Goal: Task Accomplishment & Management: Manage account settings

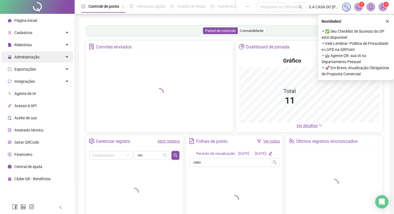
click at [38, 56] on span "Administração" at bounding box center [26, 57] width 25 height 4
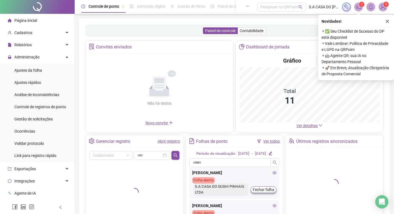
click at [46, 76] on ul "Ajustes da folha Ajustes rápidos Análise de inconsistências Controle de registr…" at bounding box center [37, 113] width 74 height 99
click at [57, 74] on li "Ajustes da folha" at bounding box center [37, 70] width 72 height 11
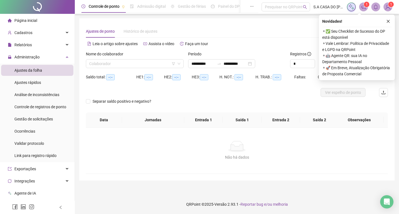
type input "**********"
click at [167, 66] on input "search" at bounding box center [132, 64] width 86 height 8
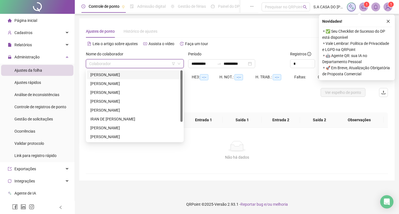
click at [141, 75] on div "[PERSON_NAME]" at bounding box center [134, 75] width 89 height 6
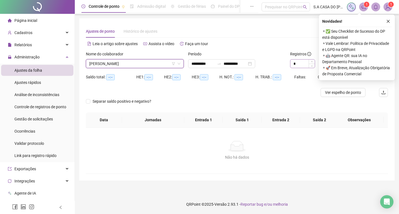
click at [386, 20] on icon "close" at bounding box center [388, 21] width 4 height 4
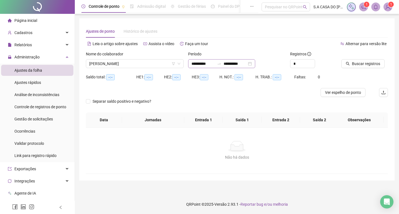
click at [255, 64] on div "**********" at bounding box center [221, 63] width 67 height 9
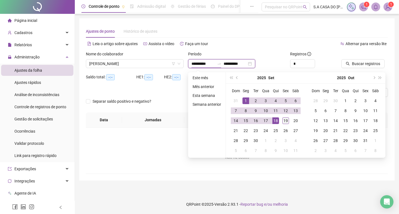
type input "**********"
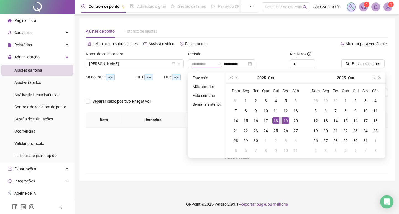
click at [285, 120] on div "19" at bounding box center [285, 120] width 7 height 7
click at [284, 120] on div "19" at bounding box center [285, 120] width 7 height 7
type input "**********"
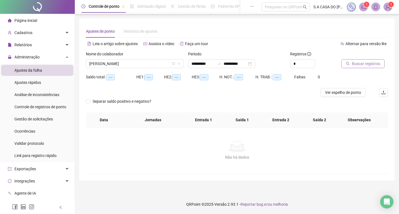
click at [361, 64] on span "Buscar registros" at bounding box center [366, 64] width 28 height 6
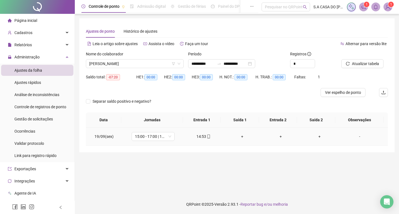
click at [206, 137] on icon "mobile" at bounding box center [208, 137] width 4 height 4
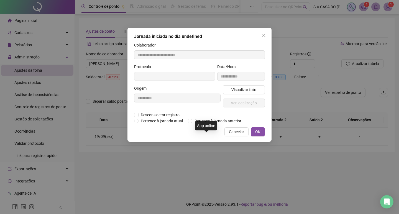
type input "**********"
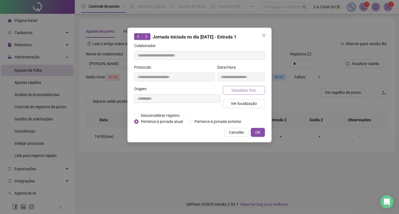
click at [236, 91] on span "Visualizar foto" at bounding box center [243, 90] width 25 height 6
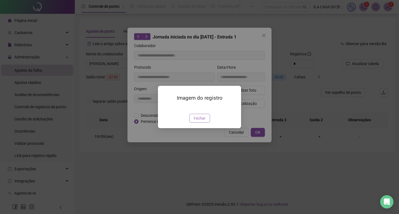
click at [202, 121] on span "Fechar" at bounding box center [199, 118] width 12 height 6
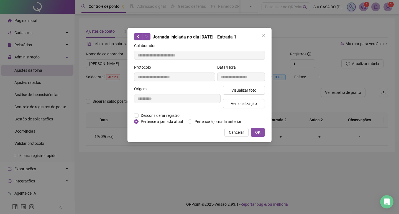
click at [237, 133] on span "Cancelar" at bounding box center [236, 132] width 15 height 6
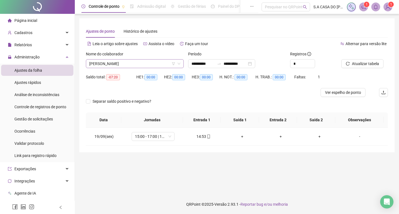
click at [148, 67] on span "[PERSON_NAME]" at bounding box center [134, 64] width 91 height 8
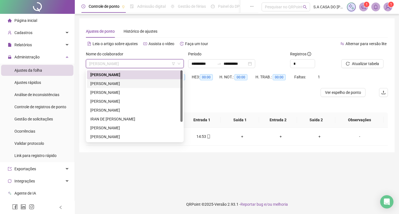
click at [138, 80] on div "[PERSON_NAME]" at bounding box center [134, 83] width 95 height 9
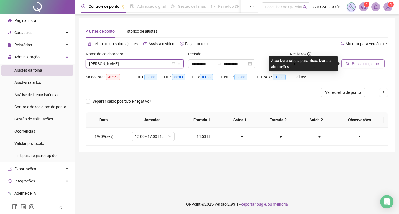
click at [365, 62] on span "Buscar registros" at bounding box center [366, 64] width 28 height 6
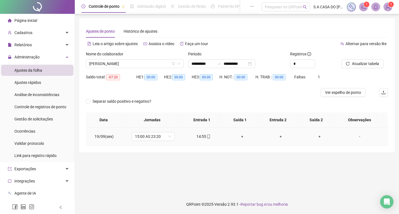
click at [209, 135] on div "14:55" at bounding box center [203, 136] width 30 height 6
type input "**********"
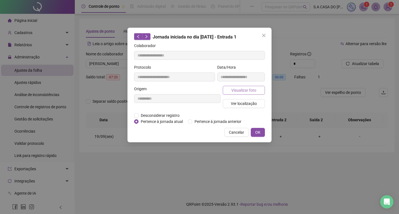
click at [253, 90] on span "Visualizar foto" at bounding box center [243, 90] width 25 height 6
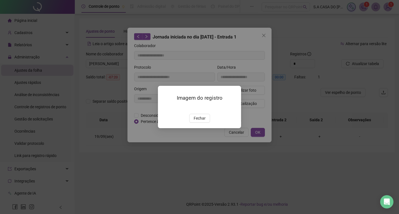
click at [164, 108] on img at bounding box center [164, 108] width 0 height 0
click at [161, 112] on div "Imagem do registro Fechar" at bounding box center [199, 107] width 83 height 42
click at [164, 108] on img at bounding box center [164, 108] width 0 height 0
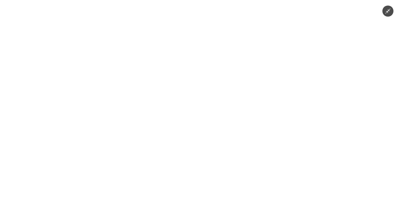
click at [310, 71] on div at bounding box center [199, 107] width 399 height 214
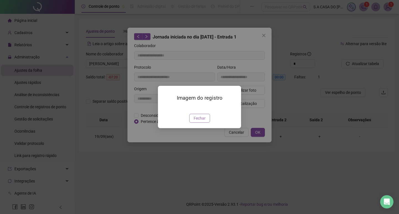
click at [199, 121] on span "Fechar" at bounding box center [199, 118] width 12 height 6
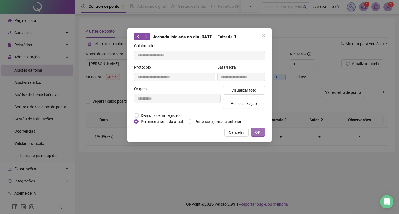
click at [259, 130] on span "OK" at bounding box center [257, 132] width 5 height 6
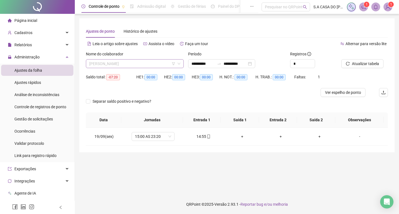
click at [151, 66] on span "[PERSON_NAME]" at bounding box center [134, 64] width 91 height 8
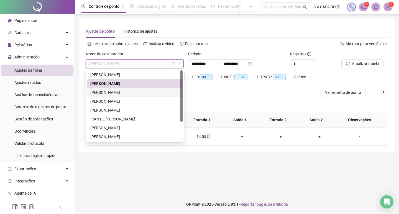
click at [133, 93] on div "[PERSON_NAME]" at bounding box center [134, 92] width 89 height 6
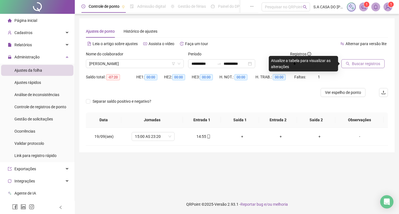
click at [368, 66] on span "Buscar registros" at bounding box center [366, 64] width 28 height 6
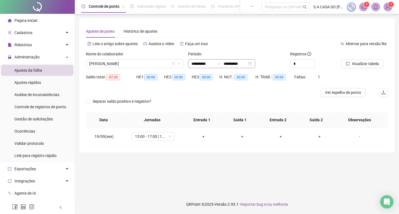
click at [255, 64] on div "**********" at bounding box center [221, 63] width 67 height 9
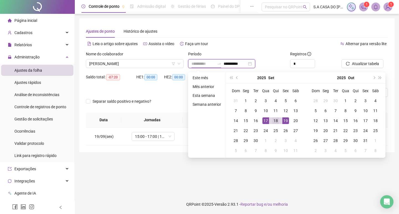
type input "**********"
click at [273, 121] on div "18" at bounding box center [275, 120] width 7 height 7
type input "**********"
click at [292, 122] on div "20" at bounding box center [295, 120] width 7 height 7
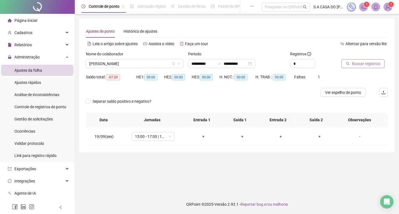
click at [360, 62] on span "Buscar registros" at bounding box center [366, 64] width 28 height 6
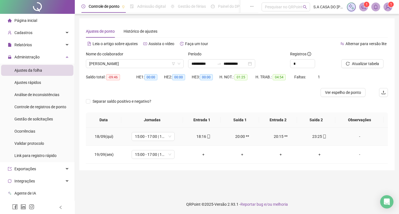
click at [206, 138] on span at bounding box center [208, 136] width 4 height 4
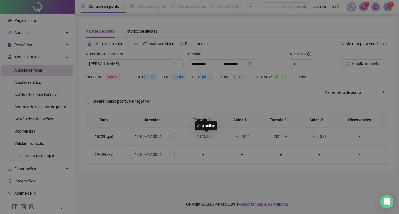
type input "**********"
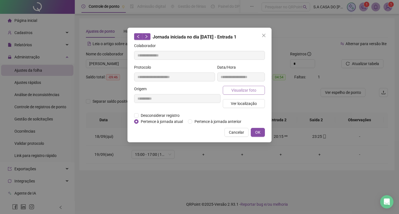
click at [239, 93] on button "Visualizar foto" at bounding box center [244, 90] width 42 height 9
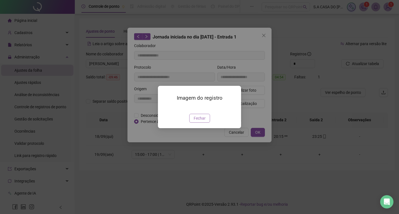
drag, startPoint x: 203, startPoint y: 143, endPoint x: 205, endPoint y: 148, distance: 5.1
click at [203, 128] on div "Imagem do registro Fechar" at bounding box center [199, 107] width 83 height 42
click at [205, 121] on span "Fechar" at bounding box center [199, 118] width 12 height 6
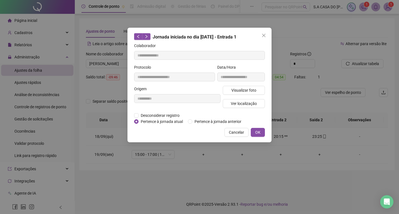
drag, startPoint x: 224, startPoint y: 139, endPoint x: 226, endPoint y: 138, distance: 3.2
click at [226, 138] on div "**********" at bounding box center [199, 85] width 144 height 115
click at [231, 133] on span "Cancelar" at bounding box center [236, 132] width 15 height 6
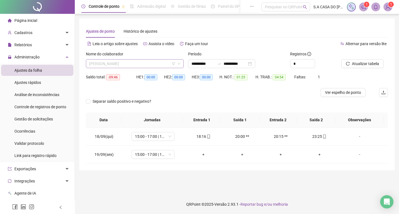
click at [150, 64] on span "[PERSON_NAME]" at bounding box center [134, 64] width 91 height 8
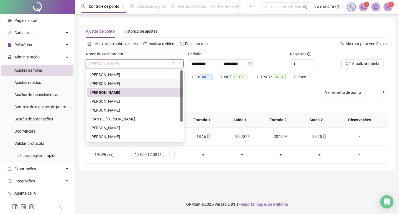
click at [143, 86] on div "[PERSON_NAME]" at bounding box center [134, 84] width 89 height 6
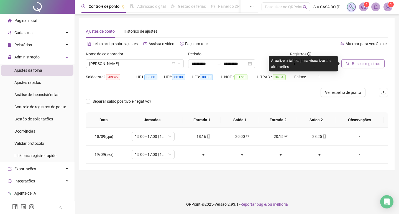
click at [359, 64] on span "Buscar registros" at bounding box center [366, 64] width 28 height 6
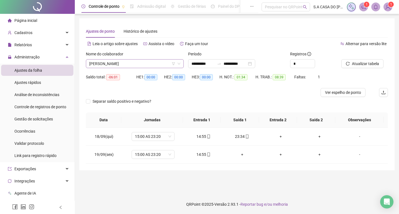
click at [158, 61] on span "[PERSON_NAME]" at bounding box center [134, 64] width 91 height 8
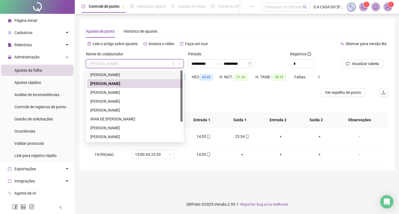
click at [147, 78] on div "[PERSON_NAME]" at bounding box center [134, 74] width 95 height 9
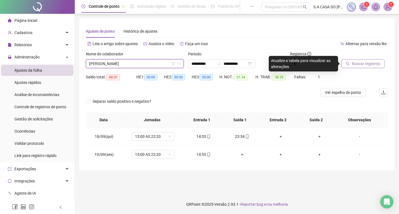
click at [371, 65] on span "Buscar registros" at bounding box center [366, 64] width 28 height 6
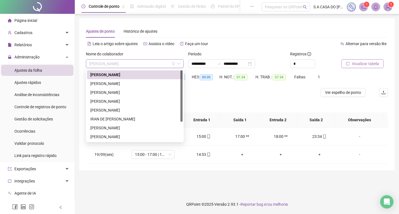
click at [154, 64] on span "[PERSON_NAME]" at bounding box center [134, 64] width 91 height 8
click at [132, 105] on div "[PERSON_NAME]" at bounding box center [134, 101] width 95 height 9
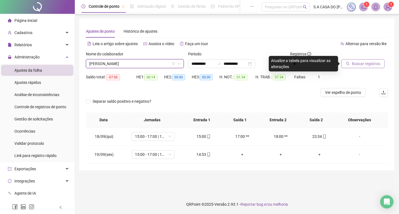
click at [366, 69] on div "Buscar registros" at bounding box center [364, 62] width 51 height 22
click at [366, 68] on div "Buscar registros" at bounding box center [364, 62] width 51 height 22
click at [367, 69] on div "Buscar registros" at bounding box center [364, 62] width 51 height 22
click at [369, 68] on button "Buscar registros" at bounding box center [362, 63] width 43 height 9
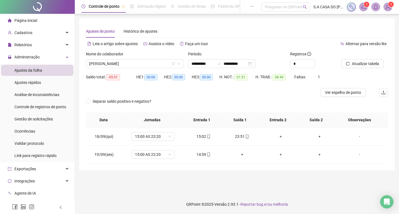
click at [149, 57] on div "Nome do colaborador" at bounding box center [135, 55] width 98 height 8
click at [148, 64] on span "[PERSON_NAME]" at bounding box center [134, 64] width 91 height 8
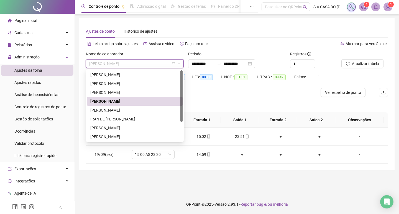
click at [126, 105] on div "[PERSON_NAME]" at bounding box center [134, 101] width 95 height 9
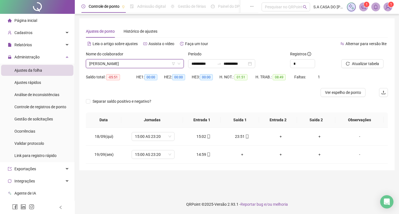
click at [125, 63] on span "[PERSON_NAME]" at bounding box center [134, 64] width 91 height 8
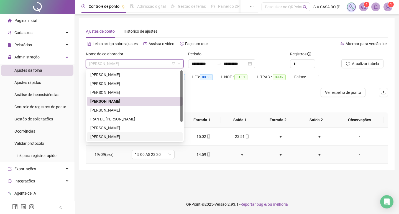
click at [207, 157] on td "14:59" at bounding box center [203, 155] width 39 height 18
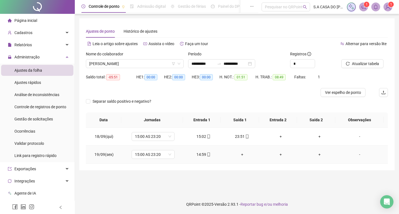
click at [207, 157] on div "14:59" at bounding box center [203, 154] width 30 height 6
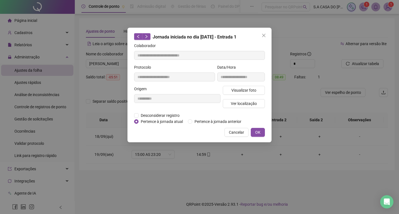
type input "**********"
click at [234, 88] on span "Visualizar foto" at bounding box center [243, 90] width 25 height 6
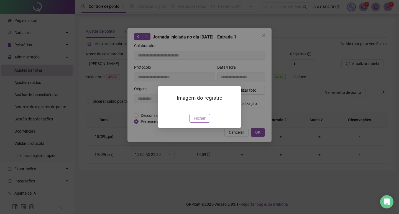
click at [204, 121] on span "Fechar" at bounding box center [199, 118] width 12 height 6
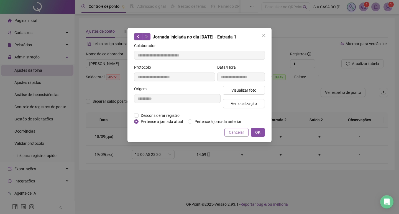
click at [236, 131] on span "Cancelar" at bounding box center [236, 132] width 15 height 6
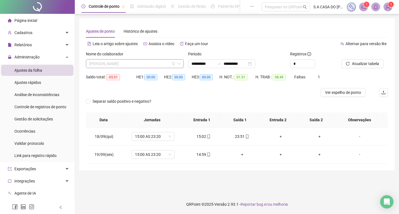
click at [143, 65] on span "[PERSON_NAME]" at bounding box center [134, 64] width 91 height 8
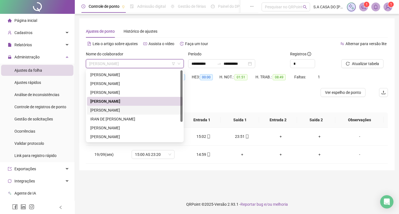
click at [114, 109] on div "[PERSON_NAME]" at bounding box center [134, 110] width 89 height 6
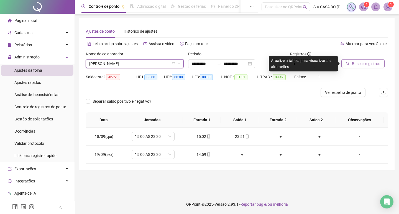
click at [372, 64] on span "Buscar registros" at bounding box center [366, 64] width 28 height 6
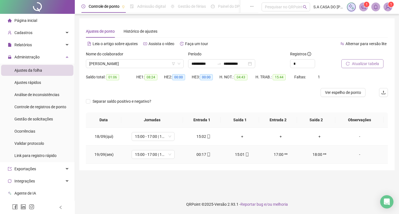
click at [209, 154] on div "00:17" at bounding box center [203, 154] width 30 height 6
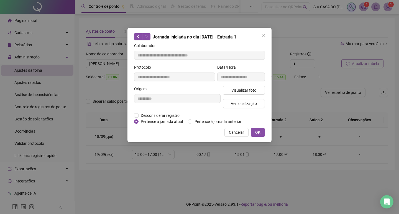
type input "**********"
click at [221, 122] on span "Pertence à jornada anterior" at bounding box center [217, 121] width 51 height 6
click at [255, 131] on span "OK" at bounding box center [257, 132] width 5 height 6
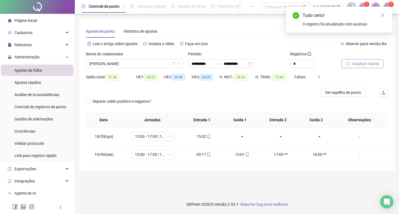
click at [358, 65] on span "Atualizar tabela" at bounding box center [365, 64] width 27 height 6
click at [211, 154] on div "15:01" at bounding box center [203, 154] width 30 height 6
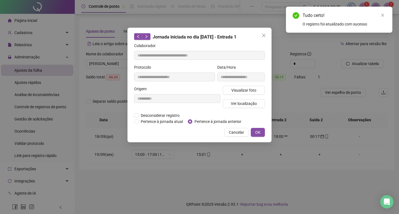
type input "**********"
click at [249, 90] on span "Visualizar foto" at bounding box center [243, 90] width 25 height 6
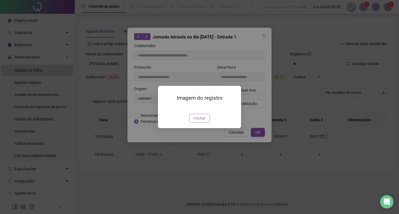
click at [200, 121] on span "Fechar" at bounding box center [199, 118] width 12 height 6
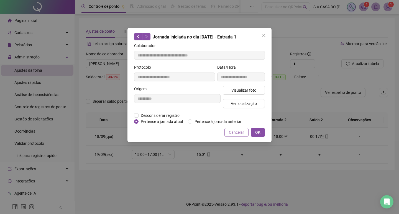
click at [232, 133] on span "Cancelar" at bounding box center [236, 132] width 15 height 6
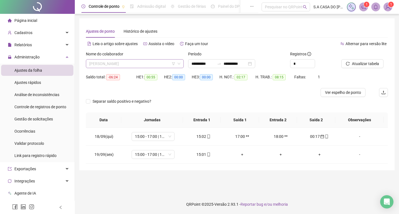
click at [147, 64] on span "[PERSON_NAME]" at bounding box center [134, 64] width 91 height 8
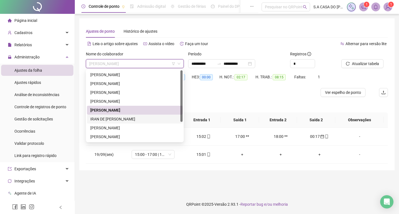
click at [123, 119] on div "IRAN DE [PERSON_NAME]" at bounding box center [134, 119] width 89 height 6
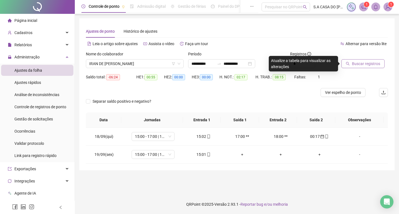
click at [366, 64] on span "Buscar registros" at bounding box center [366, 64] width 28 height 6
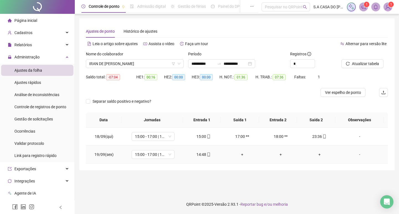
click at [210, 154] on div "14:48" at bounding box center [203, 154] width 30 height 6
type input "**********"
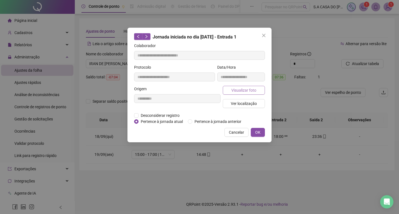
click at [237, 90] on span "Visualizar foto" at bounding box center [243, 90] width 25 height 6
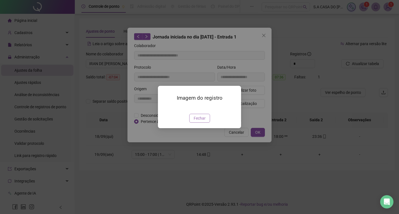
click at [201, 121] on span "Fechar" at bounding box center [199, 118] width 12 height 6
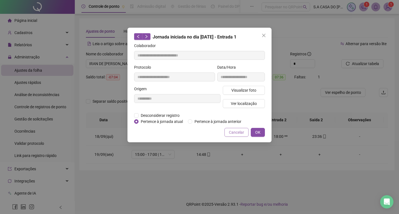
click at [232, 130] on span "Cancelar" at bounding box center [236, 132] width 15 height 6
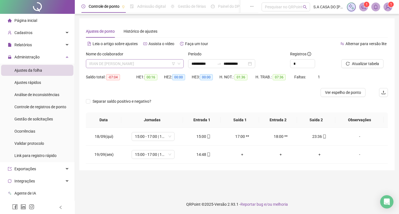
click at [156, 65] on span "IRAN DE [PERSON_NAME]" at bounding box center [134, 64] width 91 height 8
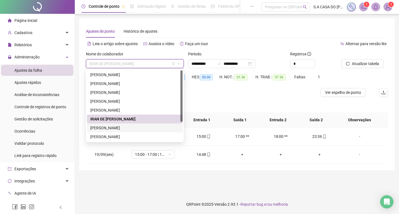
click at [135, 127] on div "[PERSON_NAME]" at bounding box center [134, 128] width 89 height 6
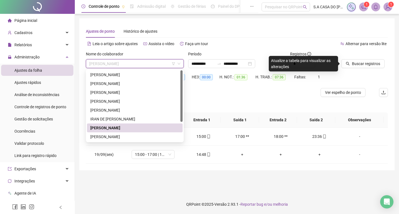
click at [161, 63] on span "[PERSON_NAME]" at bounding box center [134, 64] width 91 height 8
click at [133, 137] on div "[PERSON_NAME]" at bounding box center [134, 137] width 89 height 6
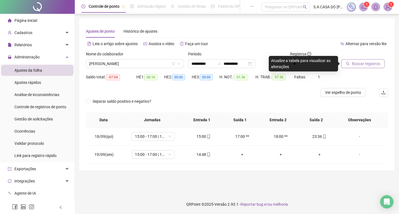
click at [350, 62] on button "Buscar registros" at bounding box center [362, 63] width 43 height 9
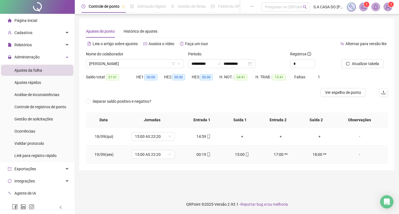
click at [207, 154] on icon "mobile" at bounding box center [208, 155] width 4 height 4
type input "**********"
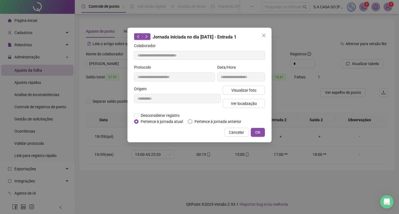
click at [211, 118] on span "Pertence à jornada anterior" at bounding box center [217, 121] width 51 height 6
click at [252, 129] on button "OK" at bounding box center [257, 132] width 14 height 9
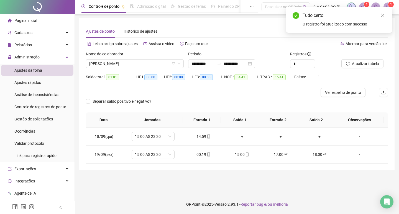
click at [254, 131] on td "+" at bounding box center [242, 137] width 39 height 18
click at [354, 63] on span "Atualizar tabela" at bounding box center [365, 64] width 27 height 6
click at [208, 154] on icon "mobile" at bounding box center [208, 155] width 4 height 4
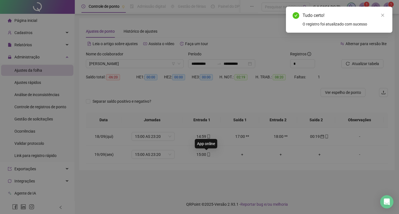
type input "**********"
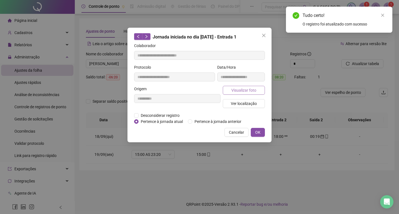
click at [237, 90] on span "Visualizar foto" at bounding box center [243, 90] width 25 height 6
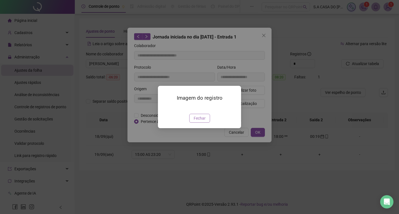
click at [202, 121] on span "Fechar" at bounding box center [199, 118] width 12 height 6
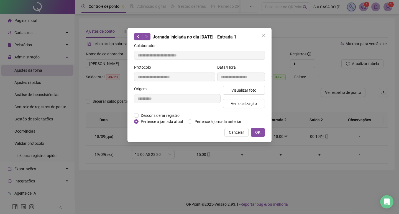
click at [237, 132] on span "Cancelar" at bounding box center [236, 132] width 15 height 6
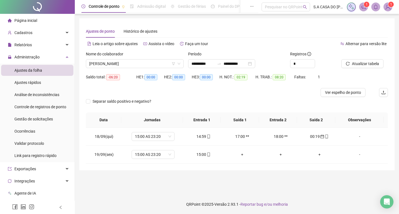
click at [144, 69] on div "Nome do colaborador [PERSON_NAME]" at bounding box center [135, 62] width 102 height 22
click at [143, 64] on span "[PERSON_NAME]" at bounding box center [134, 64] width 91 height 8
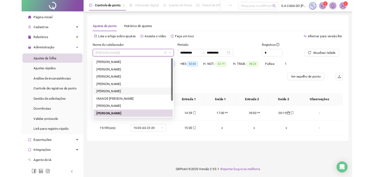
scroll to position [27, 0]
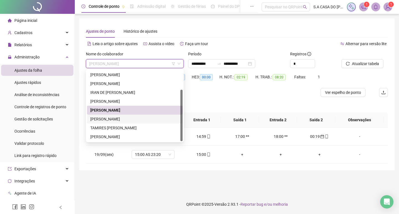
click at [121, 121] on div "[PERSON_NAME]" at bounding box center [134, 119] width 89 height 6
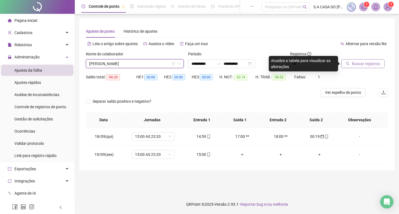
click at [370, 67] on button "Buscar registros" at bounding box center [362, 63] width 43 height 9
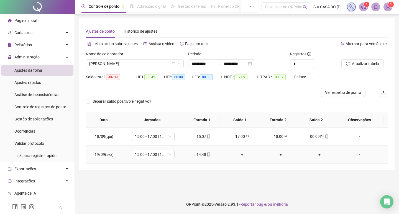
click at [208, 155] on icon "mobile" at bounding box center [208, 155] width 2 height 4
type input "**********"
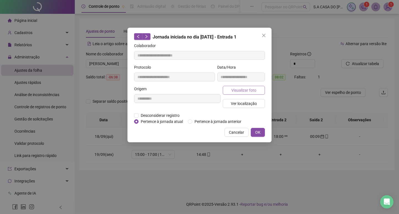
click at [241, 88] on span "Visualizar foto" at bounding box center [243, 90] width 25 height 6
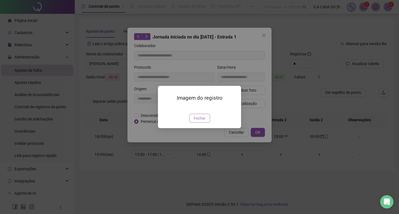
click at [199, 123] on button "Fechar" at bounding box center [199, 118] width 21 height 9
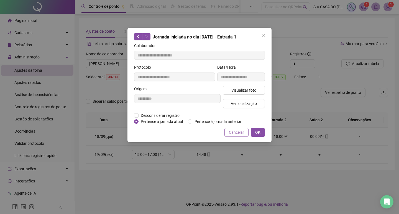
click at [236, 133] on span "Cancelar" at bounding box center [236, 132] width 15 height 6
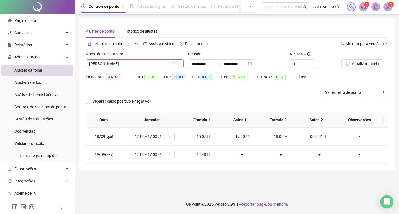
click at [160, 64] on span "[PERSON_NAME]" at bounding box center [134, 64] width 91 height 8
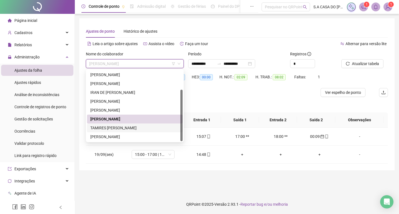
click at [117, 125] on div "TAMIRES [PERSON_NAME]" at bounding box center [134, 128] width 89 height 6
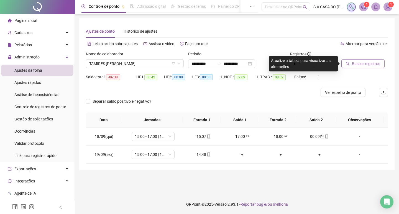
click at [358, 64] on span "Buscar registros" at bounding box center [366, 64] width 28 height 6
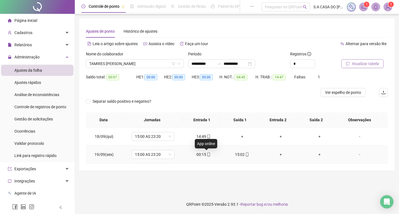
click at [208, 155] on icon "mobile" at bounding box center [208, 155] width 4 height 4
type input "**********"
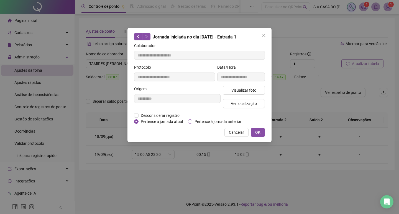
click at [213, 123] on span "Pertence à jornada anterior" at bounding box center [217, 121] width 51 height 6
click at [255, 130] on span "OK" at bounding box center [257, 132] width 5 height 6
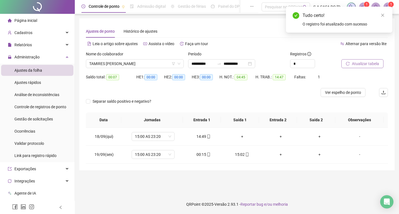
click at [366, 61] on span "Atualizar tabela" at bounding box center [365, 64] width 27 height 6
click at [207, 154] on icon "mobile" at bounding box center [208, 155] width 4 height 4
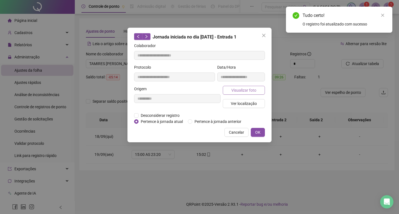
click at [236, 91] on span "Visualizar foto" at bounding box center [243, 90] width 25 height 6
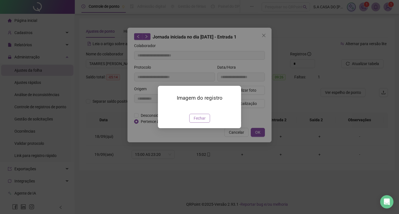
click at [203, 121] on span "Fechar" at bounding box center [199, 118] width 12 height 6
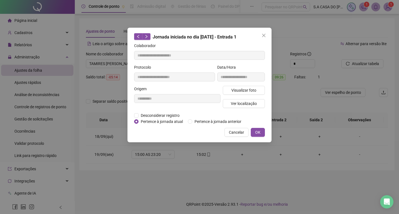
click at [239, 129] on span "Cancelar" at bounding box center [236, 132] width 15 height 6
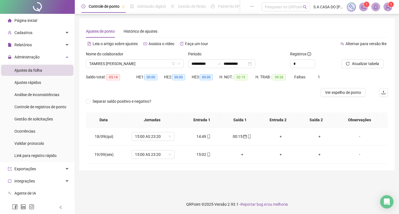
click at [129, 63] on span "TAMIRES [PERSON_NAME]" at bounding box center [134, 64] width 91 height 8
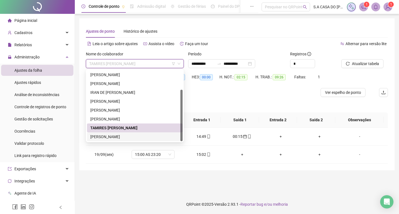
click at [119, 134] on div "[PERSON_NAME]" at bounding box center [134, 137] width 89 height 6
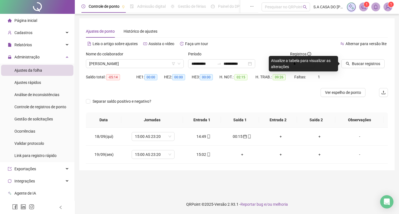
click at [374, 58] on div "Buscar registros" at bounding box center [364, 59] width 46 height 17
click at [355, 68] on button "Buscar registros" at bounding box center [362, 63] width 43 height 9
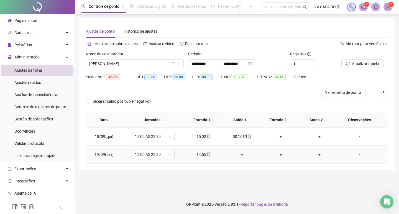
click at [208, 155] on icon "mobile" at bounding box center [208, 155] width 4 height 4
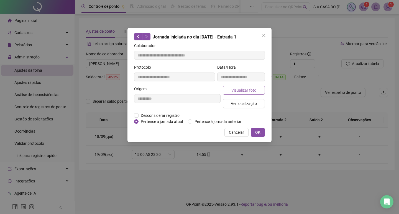
click at [239, 87] on span "Visualizar foto" at bounding box center [243, 90] width 25 height 6
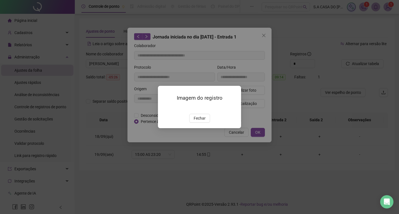
click at [201, 121] on span "Fechar" at bounding box center [199, 118] width 12 height 6
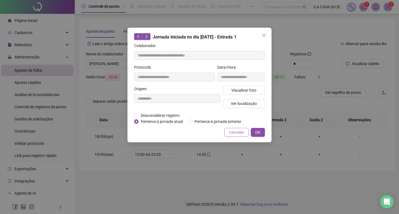
click at [236, 132] on span "Cancelar" at bounding box center [236, 132] width 15 height 6
